Goal: Task Accomplishment & Management: Complete application form

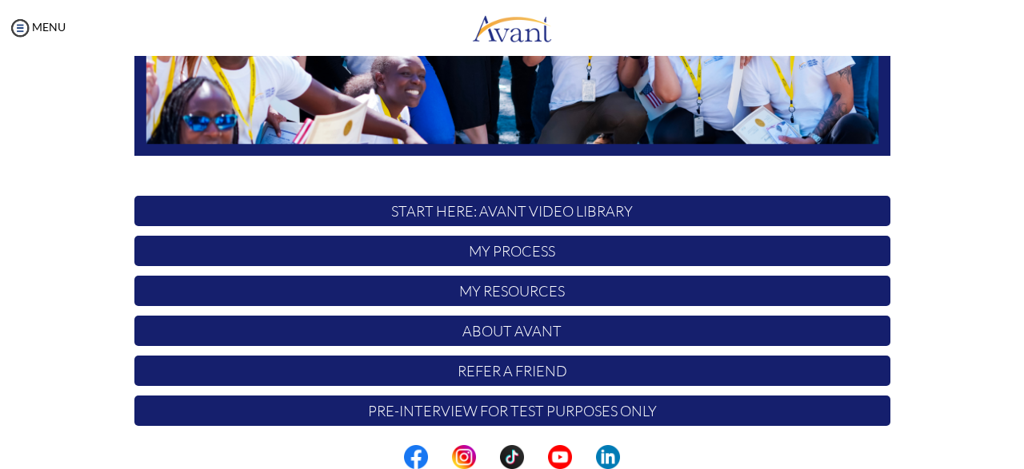
scroll to position [419, 0]
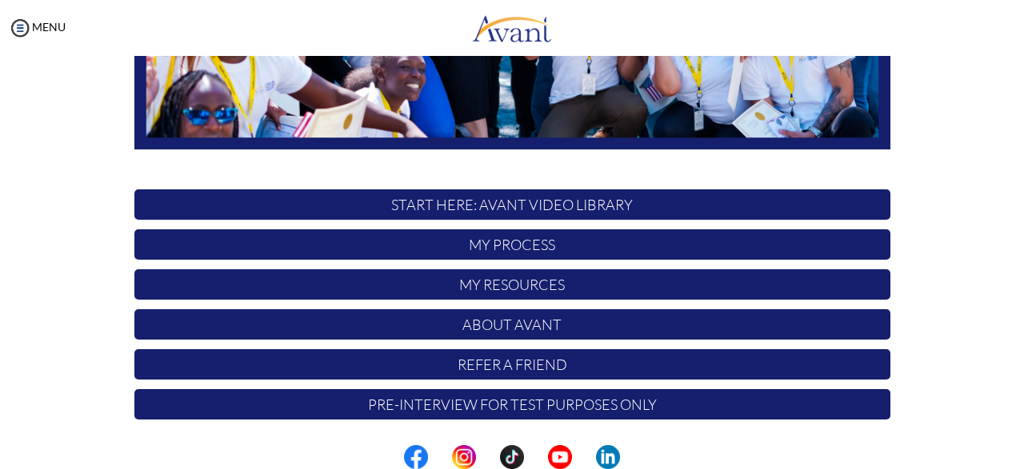
click at [516, 247] on p "My Process" at bounding box center [512, 245] width 756 height 30
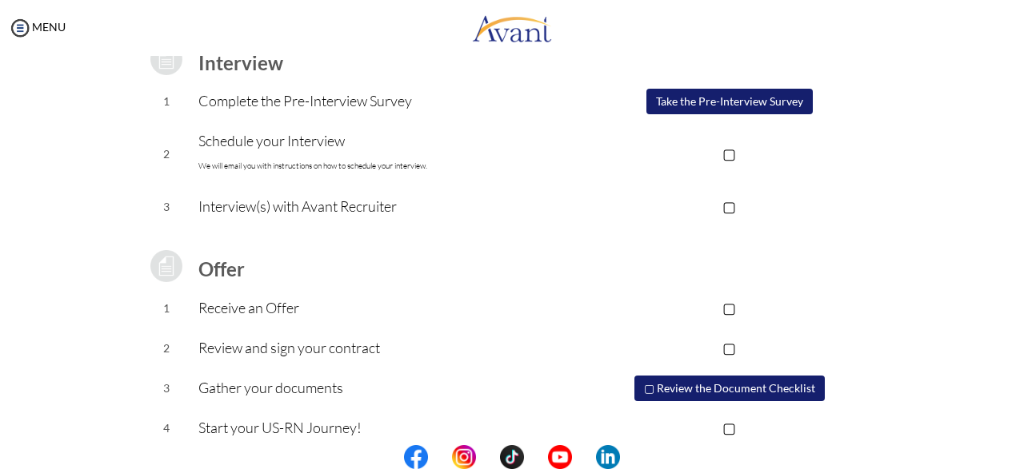
scroll to position [257, 0]
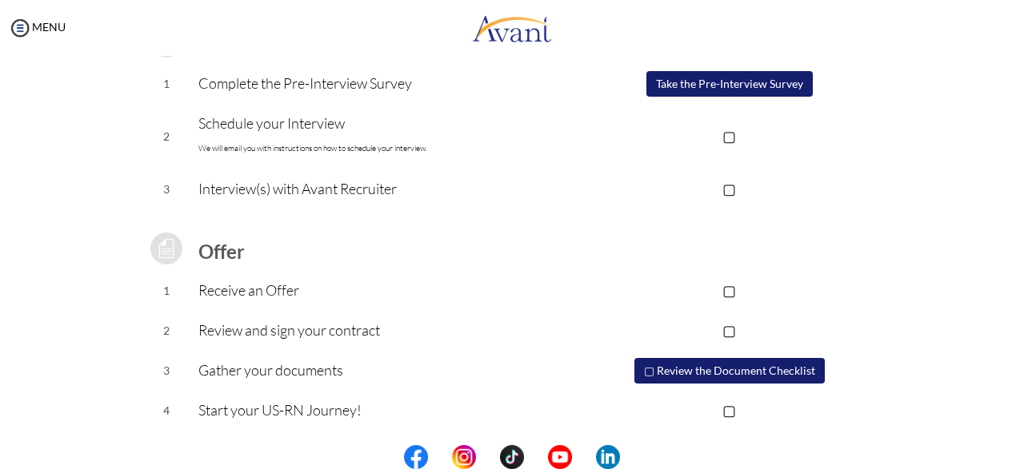
click at [733, 285] on p "▢" at bounding box center [729, 290] width 321 height 22
click at [734, 328] on p "▢" at bounding box center [729, 330] width 321 height 22
click at [653, 367] on button "▢ Review the Document Checklist" at bounding box center [729, 371] width 190 height 26
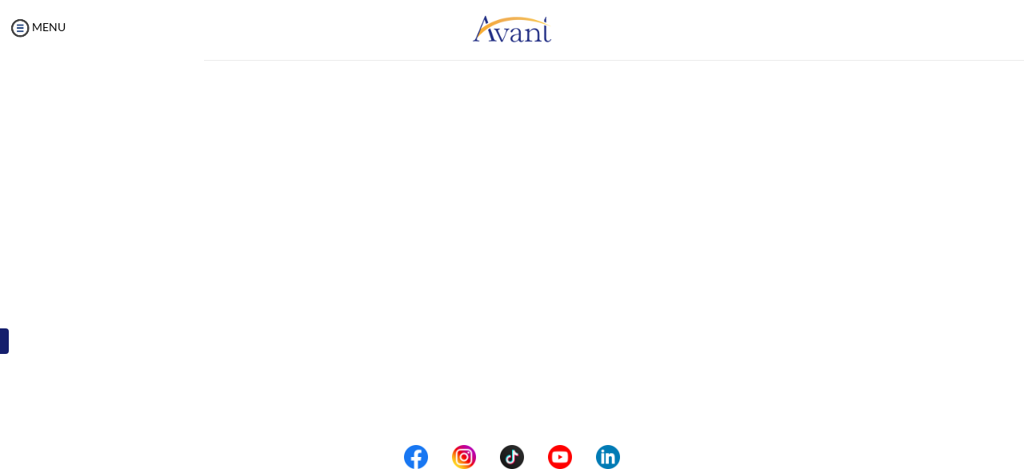
scroll to position [0, 0]
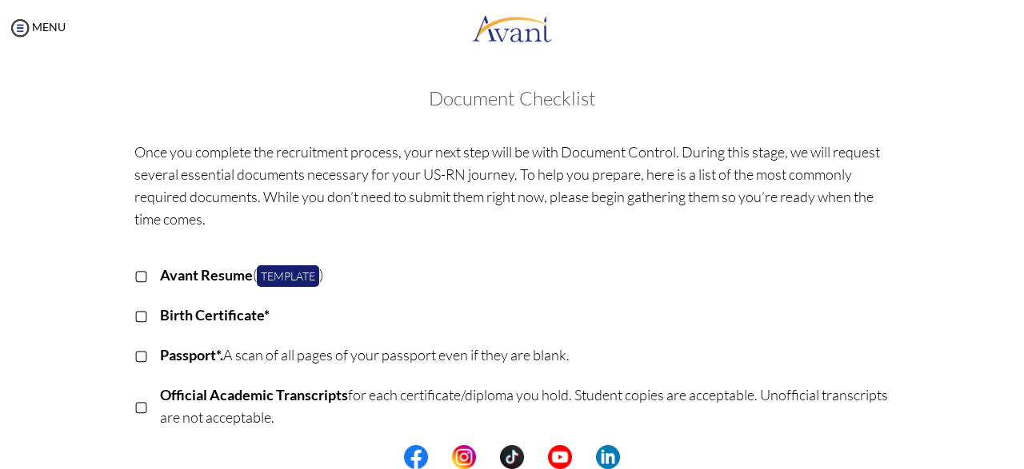
click at [140, 315] on p "▢" at bounding box center [141, 315] width 14 height 22
click at [136, 356] on p "▢" at bounding box center [141, 355] width 14 height 22
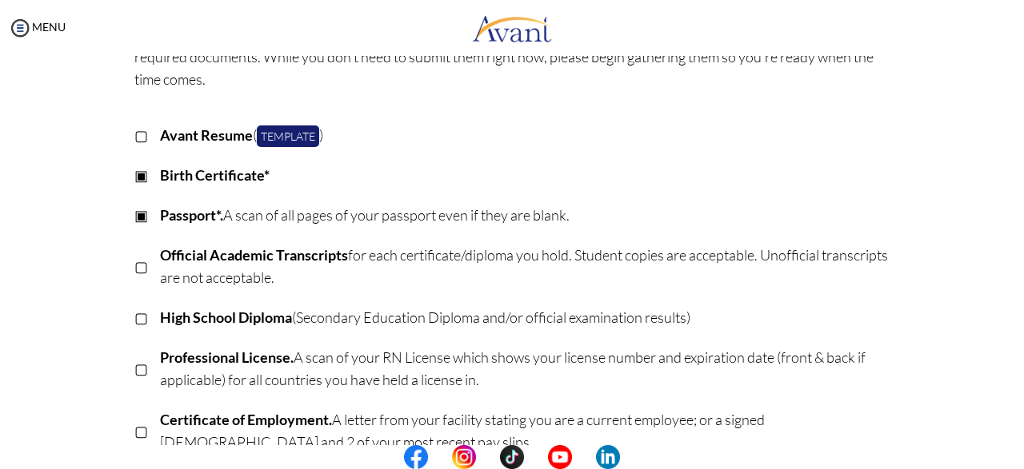
scroll to position [160, 0]
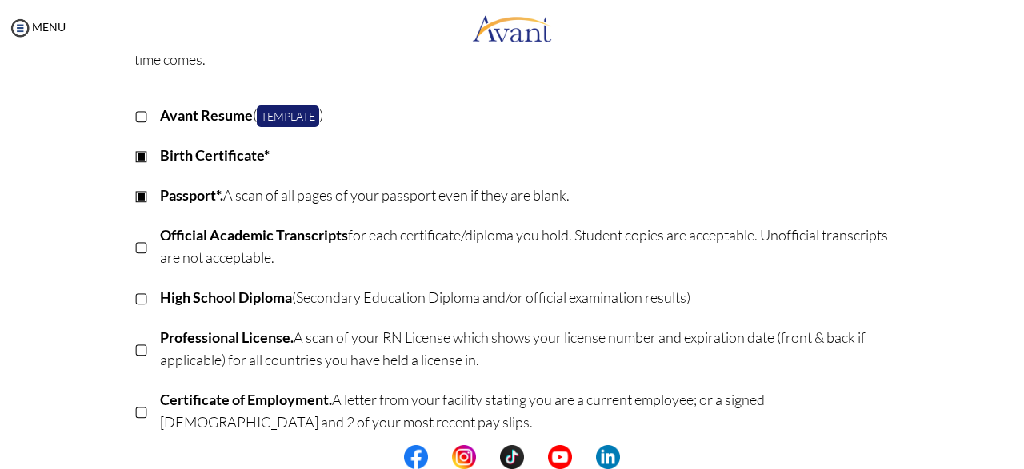
click at [142, 245] on p "▢" at bounding box center [141, 246] width 14 height 22
click at [141, 295] on p "▢" at bounding box center [141, 297] width 14 height 22
click at [143, 349] on p "▢" at bounding box center [141, 348] width 14 height 22
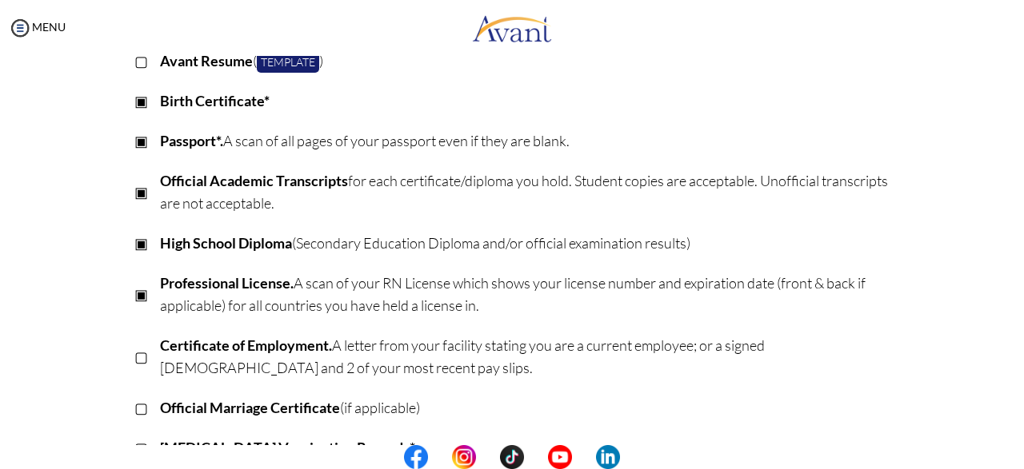
scroll to position [240, 0]
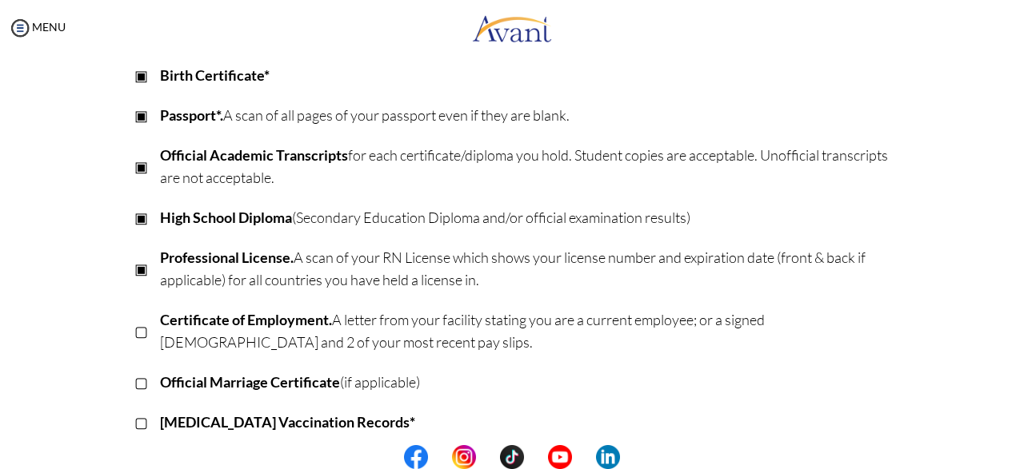
click at [133, 321] on div "Once you complete the recruitment process, your next step will be with Document…" at bounding box center [512, 298] width 780 height 811
click at [143, 329] on p "▢" at bounding box center [141, 331] width 14 height 22
click at [140, 385] on p "▢" at bounding box center [141, 382] width 14 height 22
click at [140, 425] on p "▢" at bounding box center [141, 422] width 14 height 22
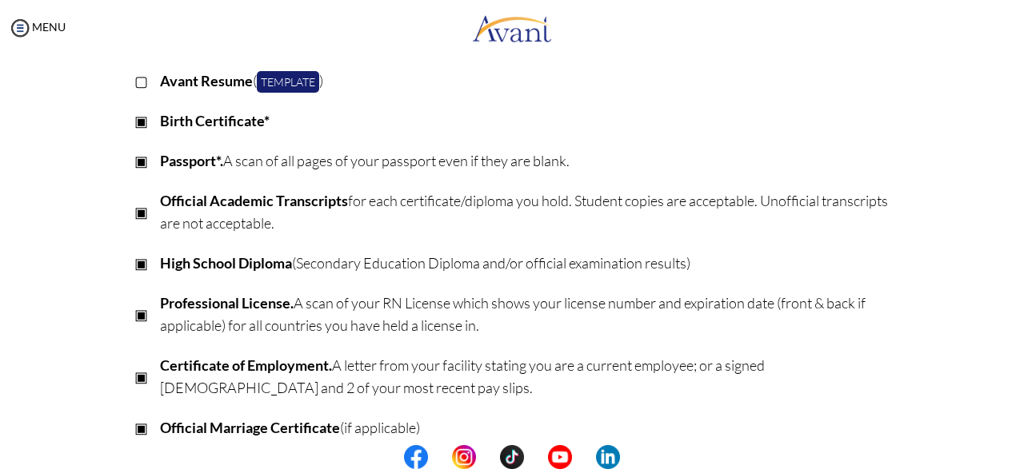
scroll to position [0, 0]
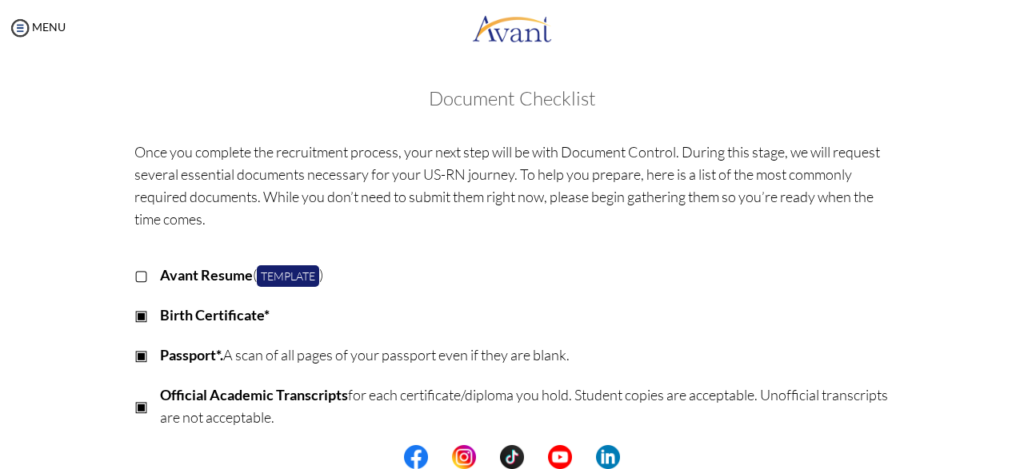
click at [143, 276] on p "▢" at bounding box center [141, 275] width 14 height 22
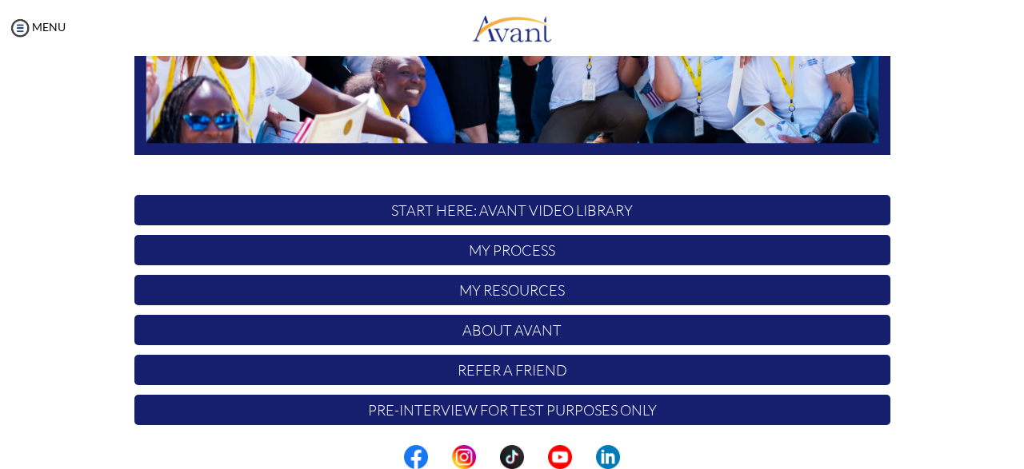
scroll to position [419, 0]
